Goal: Obtain resource: Obtain resource

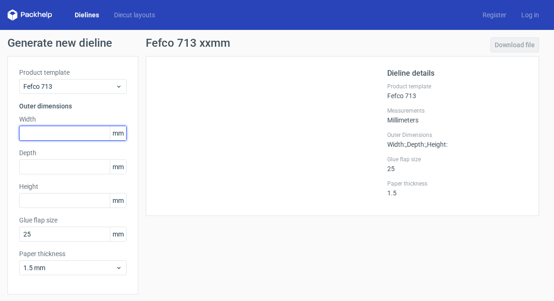
click at [44, 129] on input "text" at bounding box center [72, 133] width 107 height 15
type input "210"
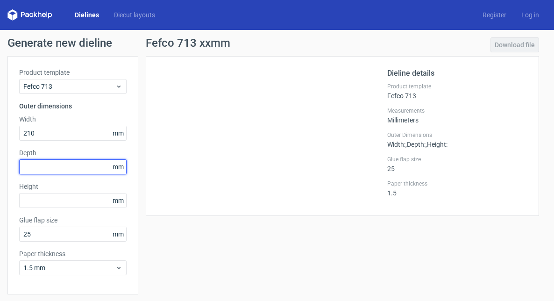
click at [43, 169] on input "text" at bounding box center [72, 166] width 107 height 15
type input "143"
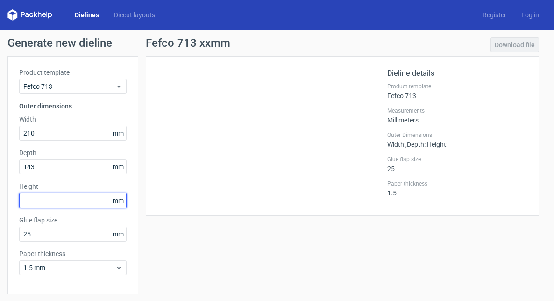
click at [44, 202] on input "text" at bounding box center [72, 200] width 107 height 15
type input "164"
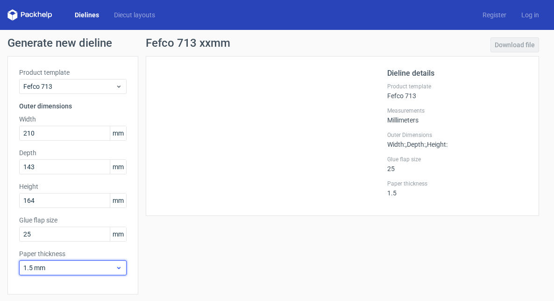
click at [57, 265] on span "1.5 mm" at bounding box center [69, 267] width 92 height 9
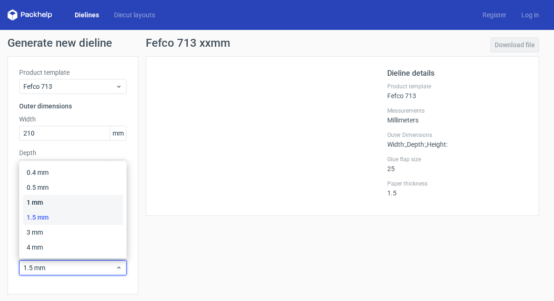
click at [43, 203] on div "1 mm" at bounding box center [73, 202] width 100 height 15
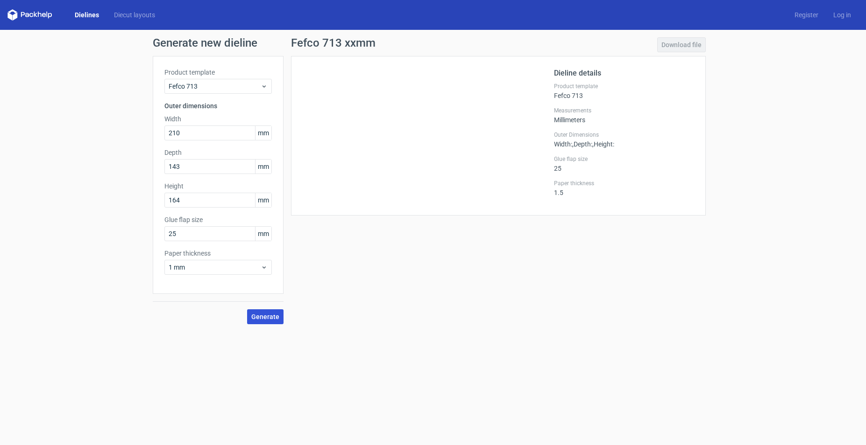
click at [270, 300] on span "Generate" at bounding box center [265, 317] width 28 height 7
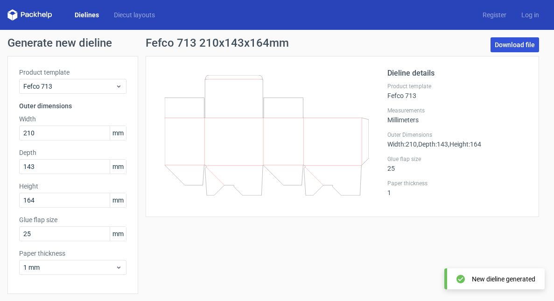
click at [503, 46] on link "Download file" at bounding box center [515, 44] width 49 height 15
